Goal: Information Seeking & Learning: Check status

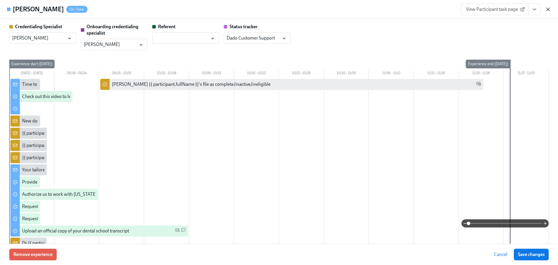
scroll to position [959, 0]
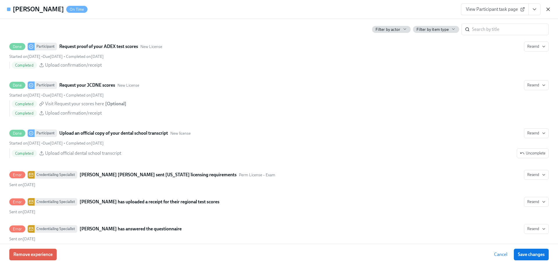
click at [548, 12] on icon "button" at bounding box center [548, 9] width 6 height 6
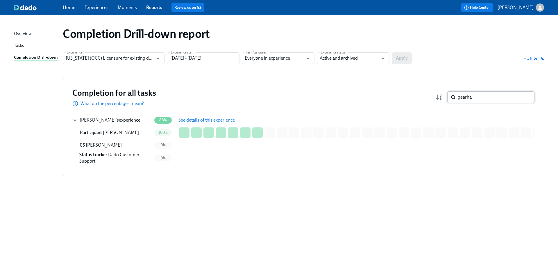
click at [485, 96] on input "gearha" at bounding box center [496, 97] width 77 height 12
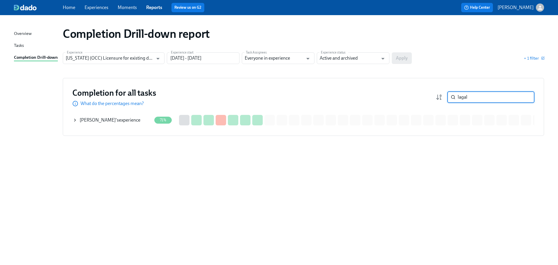
click at [115, 120] on div "[PERSON_NAME] 's experience" at bounding box center [110, 120] width 61 height 6
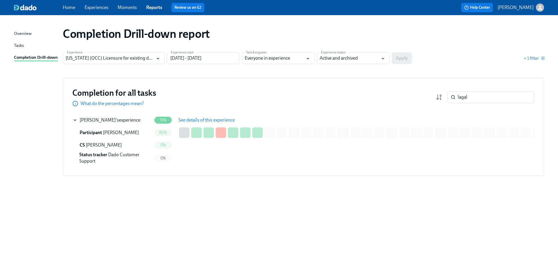
click at [224, 121] on span "See details of this experience" at bounding box center [206, 120] width 56 height 6
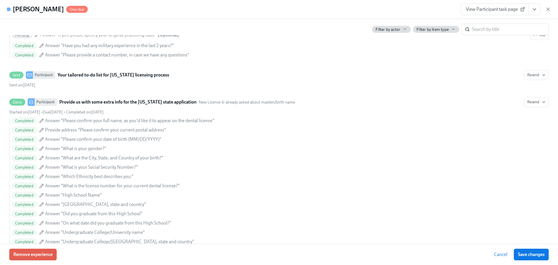
scroll to position [307, 0]
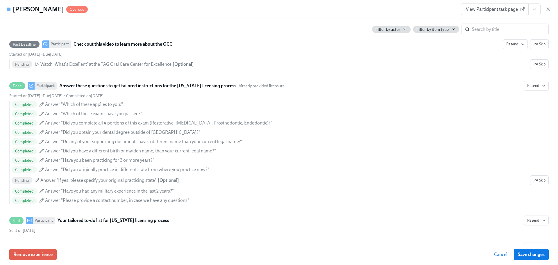
click at [547, 10] on icon "button" at bounding box center [548, 9] width 3 height 3
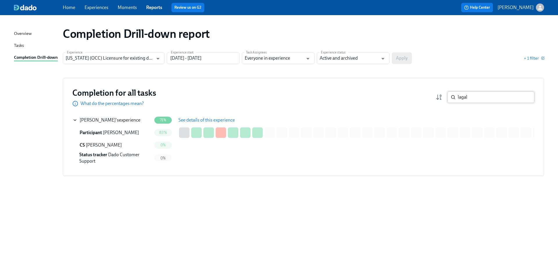
click at [470, 97] on input "lagal" at bounding box center [496, 97] width 77 height 12
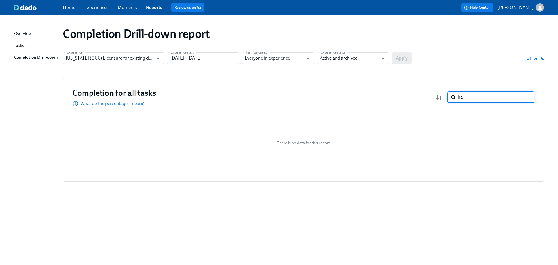
type input "h"
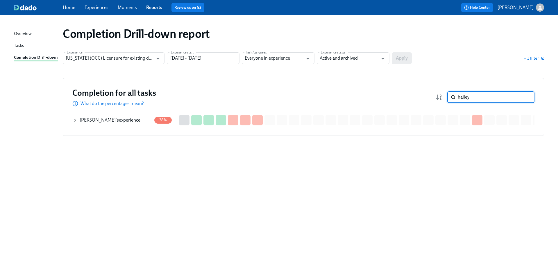
click at [476, 97] on input "hailey" at bounding box center [496, 97] width 77 height 12
click at [114, 122] on div "[PERSON_NAME] 's experience" at bounding box center [110, 120] width 61 height 6
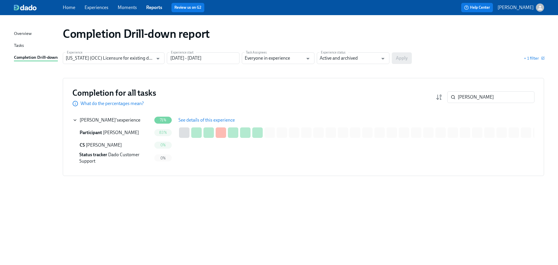
click at [232, 123] on button "See details of this experience" at bounding box center [206, 120] width 65 height 12
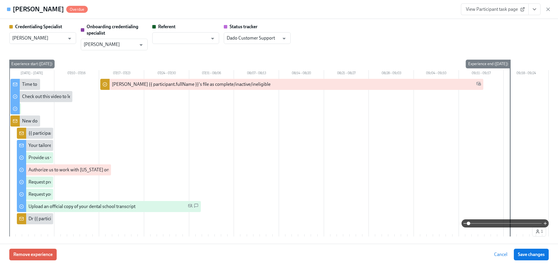
click at [548, 12] on div "View Participant task page" at bounding box center [506, 9] width 90 height 12
click at [549, 9] on icon "button" at bounding box center [548, 9] width 6 height 6
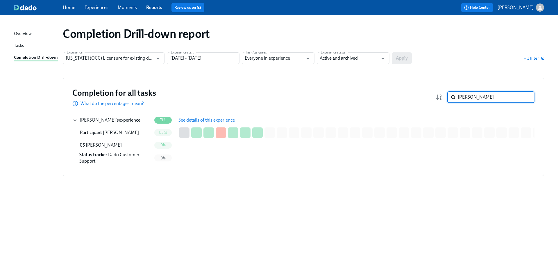
click at [479, 95] on input "[PERSON_NAME]" at bounding box center [496, 97] width 77 height 12
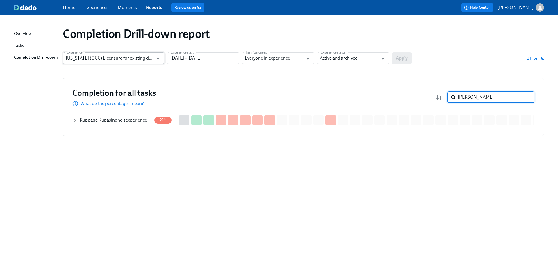
type input "[PERSON_NAME]"
click at [121, 53] on input "[US_STATE] (OCC) Licensure for existing doctors" at bounding box center [109, 58] width 87 height 12
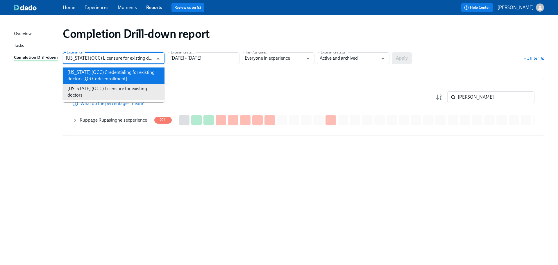
click at [119, 74] on li "[US_STATE] (OCC) Credentialing for existing doctors [QR Code enrollment]" at bounding box center [114, 75] width 102 height 16
type input "[US_STATE] (OCC) Credentialing for existing doctors [QR Code enrollment]"
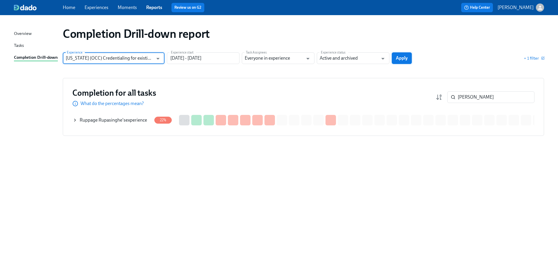
click at [401, 61] on button "Apply" at bounding box center [402, 58] width 20 height 12
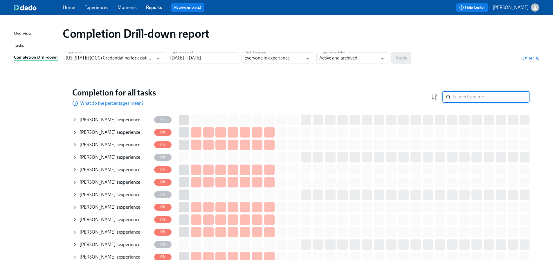
click at [458, 96] on input "search" at bounding box center [491, 97] width 77 height 12
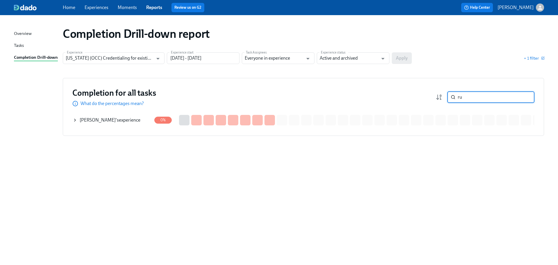
type input "r"
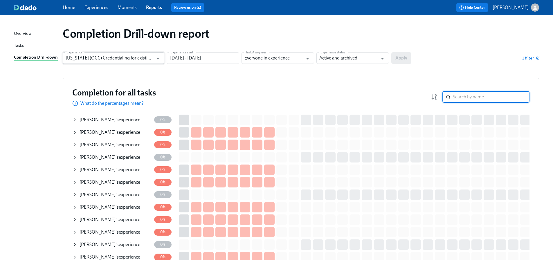
click at [120, 53] on input "[US_STATE] (OCC) Credentialing for existing doctors [QR Code enrollment]" at bounding box center [109, 58] width 87 height 12
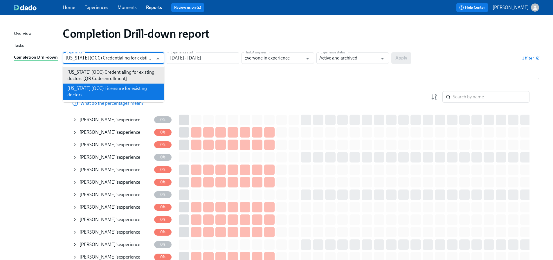
click at [124, 91] on li "[US_STATE] (OCC) Licensure for existing doctors" at bounding box center [114, 92] width 102 height 16
type input "[US_STATE] (OCC) Licensure for existing doctors"
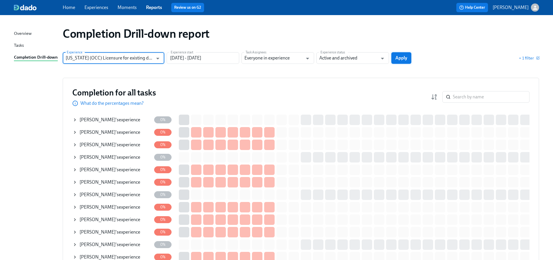
click at [400, 57] on span "Apply" at bounding box center [402, 58] width 12 height 6
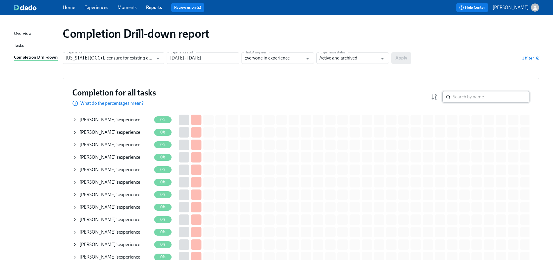
click at [472, 97] on input "search" at bounding box center [491, 97] width 77 height 12
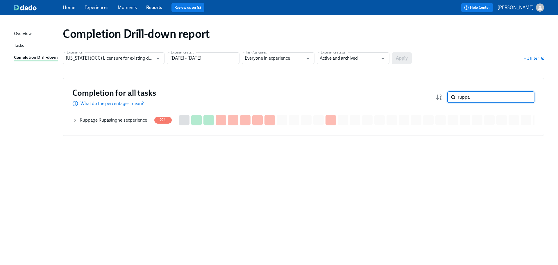
click at [499, 99] on input "ruppa" at bounding box center [496, 97] width 77 height 12
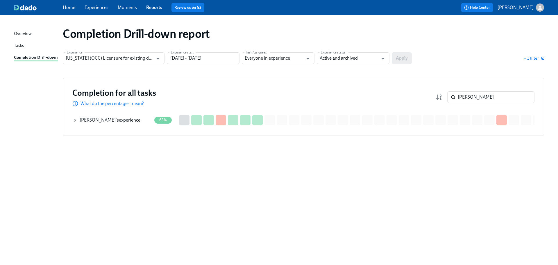
click at [513, 204] on div "Completion Drill-down report Experience [US_STATE] (OCC) Licensure for existing…" at bounding box center [279, 136] width 530 height 229
click at [495, 96] on input "[PERSON_NAME]" at bounding box center [496, 97] width 77 height 12
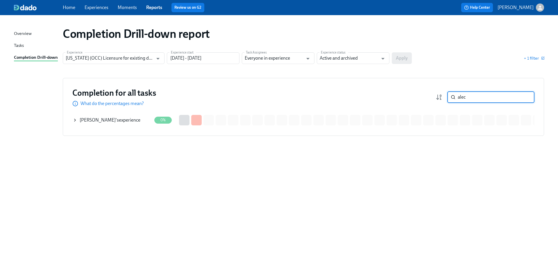
click at [471, 98] on input "alec" at bounding box center [496, 97] width 77 height 12
click at [480, 95] on input "waraphan" at bounding box center [496, 97] width 77 height 12
type input "g"
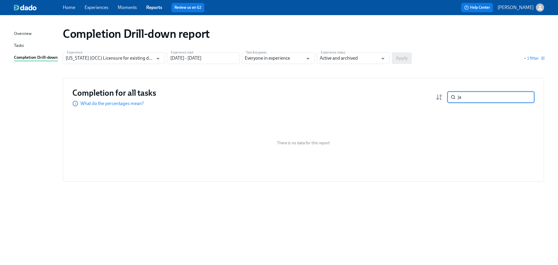
type input "j"
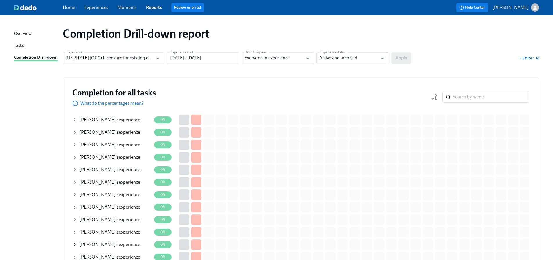
click at [130, 64] on section "Experience [US_STATE] (OCC) Licensure for existing doctors Experience Experienc…" at bounding box center [301, 60] width 477 height 16
click at [130, 61] on input "[US_STATE] (OCC) Licensure for existing doctors" at bounding box center [109, 58] width 87 height 12
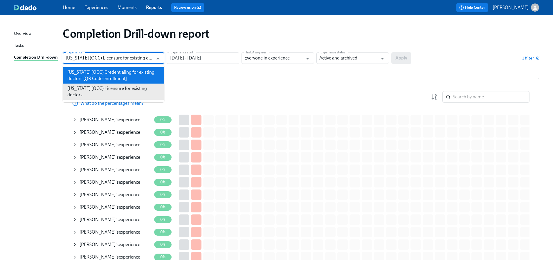
click at [126, 77] on li "[US_STATE] (OCC) Credentialing for existing doctors [QR Code enrollment]" at bounding box center [114, 75] width 102 height 16
type input "[US_STATE] (OCC) Credentialing for existing doctors [QR Code enrollment]"
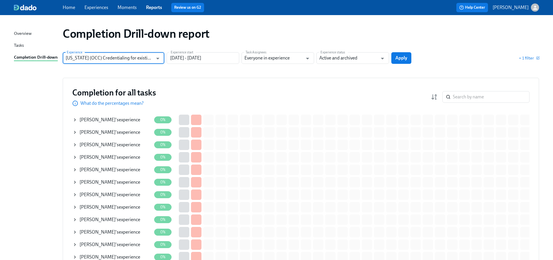
click at [400, 63] on button "Apply" at bounding box center [402, 58] width 20 height 12
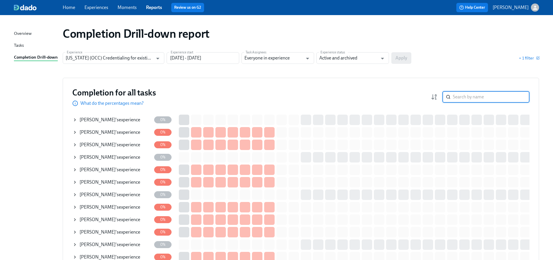
click at [472, 95] on input "search" at bounding box center [491, 97] width 77 height 12
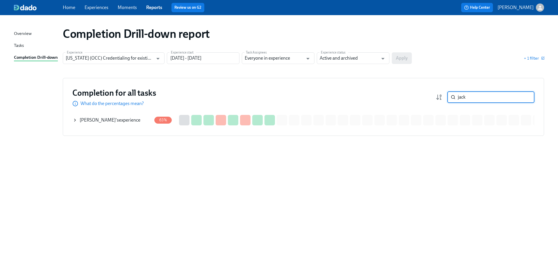
click at [476, 98] on input "jack" at bounding box center [496, 97] width 77 height 12
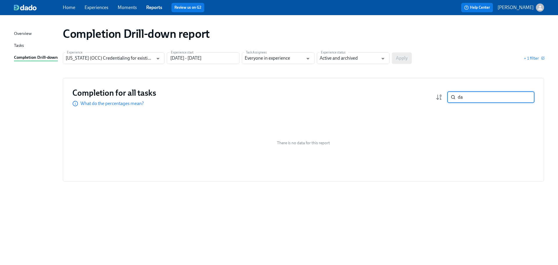
type input "d"
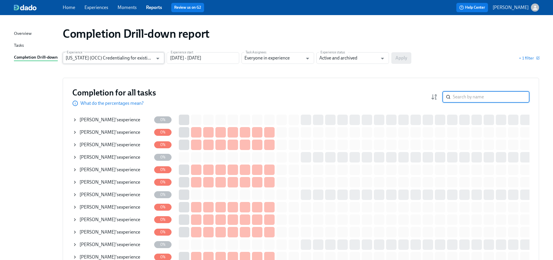
click at [94, 57] on input "[US_STATE] (OCC) Credentialing for existing doctors [QR Code enrollment]" at bounding box center [109, 58] width 87 height 12
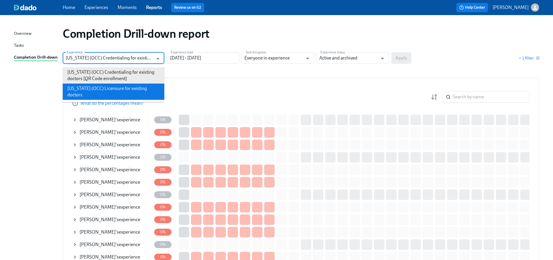
click at [104, 88] on li "[US_STATE] (OCC) Licensure for existing doctors" at bounding box center [114, 92] width 102 height 16
type input "[US_STATE] (OCC) Licensure for existing doctors"
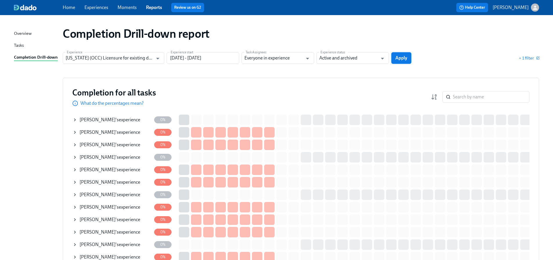
click at [404, 54] on button "Apply" at bounding box center [402, 58] width 20 height 12
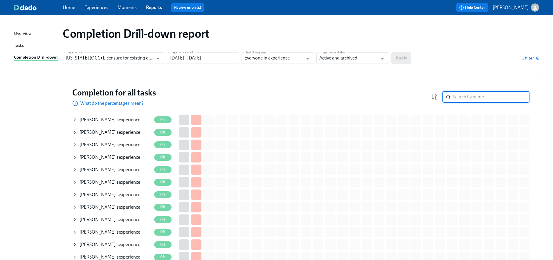
click at [487, 101] on input "search" at bounding box center [491, 97] width 77 height 12
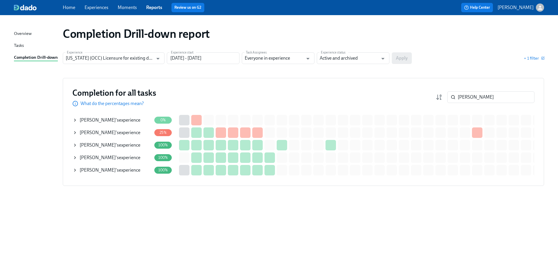
click at [534, 223] on div "Completion Drill-down report Experience [US_STATE] (OCC) Licensure for existing…" at bounding box center [279, 136] width 530 height 229
click at [479, 100] on input "[PERSON_NAME]" at bounding box center [496, 97] width 77 height 12
click at [479, 99] on input "[PERSON_NAME]" at bounding box center [496, 97] width 77 height 12
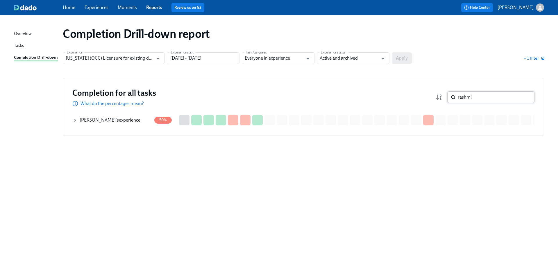
click at [488, 98] on input "rashmi" at bounding box center [496, 97] width 77 height 12
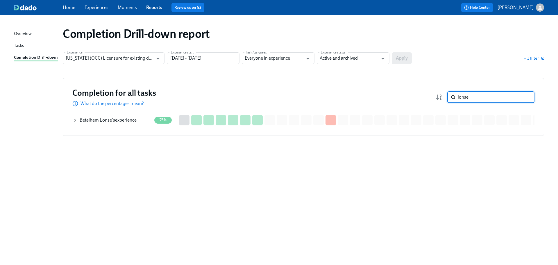
click at [490, 92] on input "lonse" at bounding box center [496, 97] width 77 height 12
click at [489, 95] on input "thomp" at bounding box center [496, 97] width 77 height 12
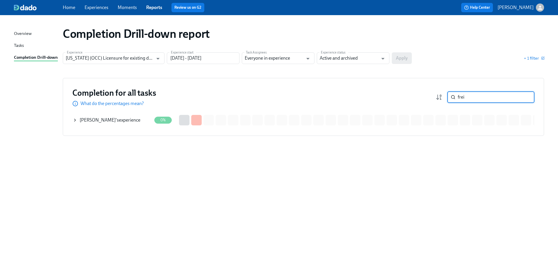
click at [491, 98] on input "frei" at bounding box center [496, 97] width 77 height 12
type input "[PERSON_NAME]"
